Goal: Task Accomplishment & Management: Use online tool/utility

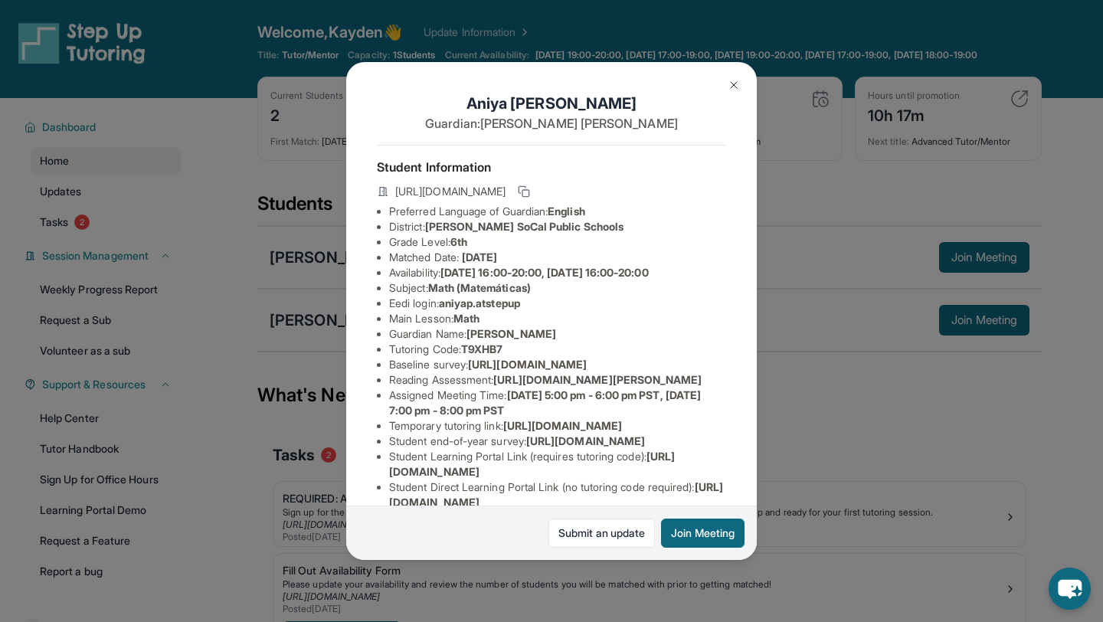
click at [868, 445] on div "Aniya Parker Guardian: Ramona Robinson Student Information https://student-port…" at bounding box center [551, 311] width 1103 height 622
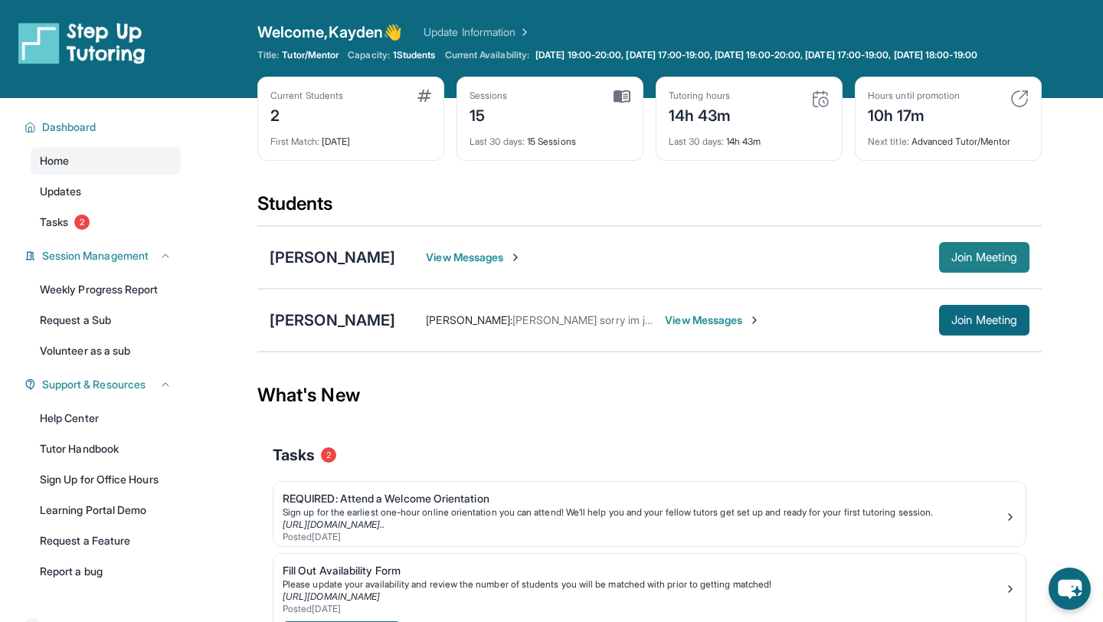
click at [951, 262] on span "Join Meeting" at bounding box center [984, 257] width 66 height 9
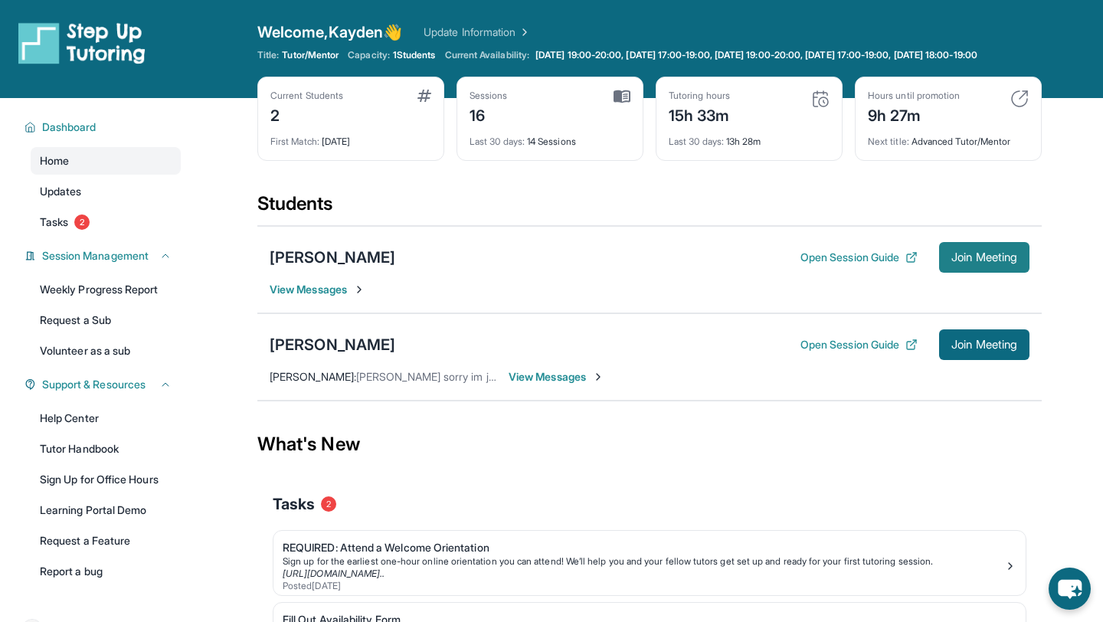
click at [983, 262] on span "Join Meeting" at bounding box center [984, 257] width 66 height 9
